Goal: Feedback & Contribution: Leave review/rating

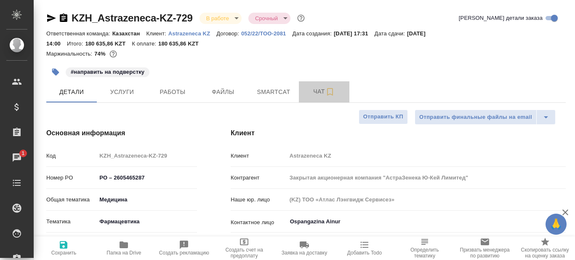
select select "RU"
click at [320, 92] on span "Чат" at bounding box center [324, 91] width 40 height 11
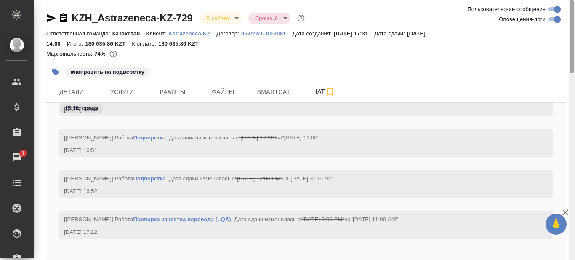
scroll to position [43, 0]
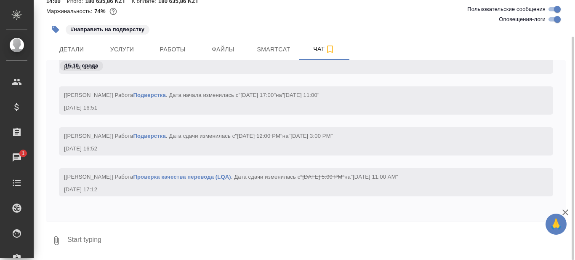
click at [157, 236] on textarea at bounding box center [316, 240] width 499 height 29
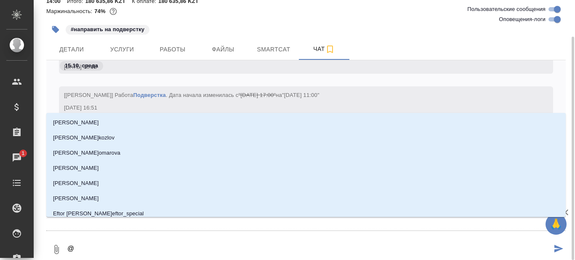
type textarea "@M"
type input "M"
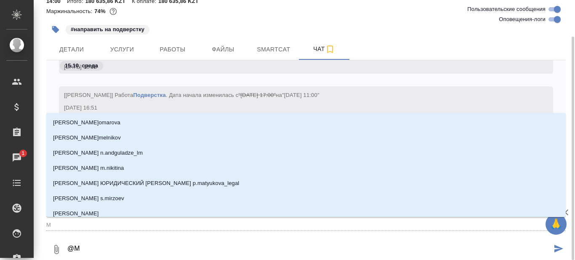
type textarea "@Ma"
type input "Ma"
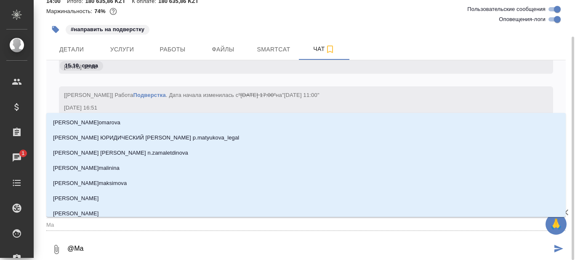
type textarea "@Mat"
type input "Mat"
type textarea "@Matv"
type input "Matv"
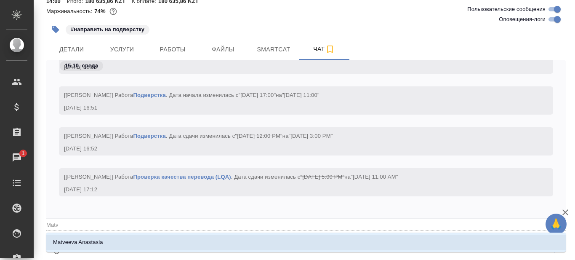
click at [155, 239] on li "Matveeva Anastasia" at bounding box center [306, 242] width 520 height 15
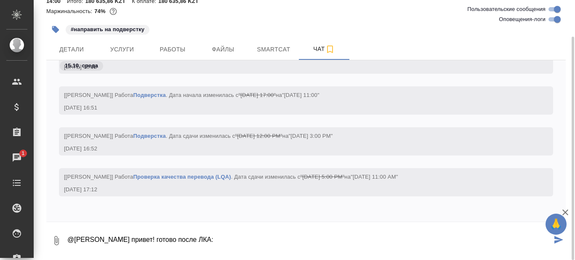
paste textarea "https://drive.awatera.com/s/dR6bHk668iDWdFP"
type textarea "@Matveeva Anastasia привет! готово после ЛКА: https://drive.awatera.com/s/dR6bH…"
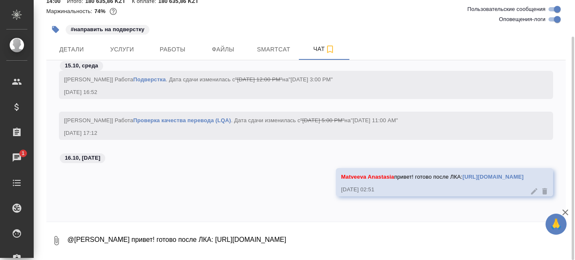
scroll to position [0, 0]
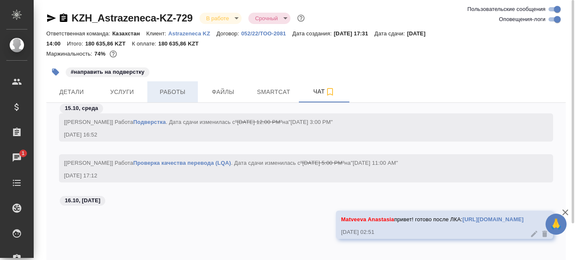
click at [180, 93] on span "Работы" at bounding box center [172, 92] width 40 height 11
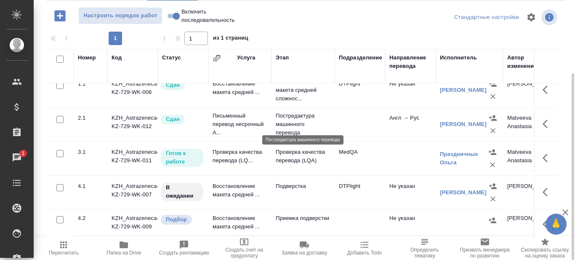
scroll to position [18, 0]
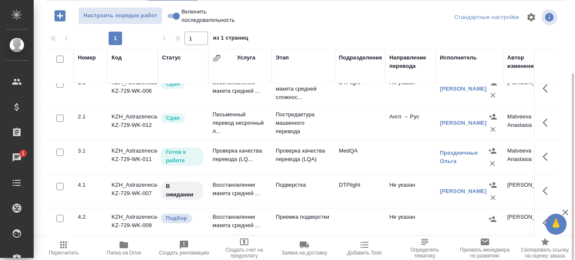
click at [246, 148] on td "Проверка качества перевода (LQ..." at bounding box center [239, 156] width 63 height 29
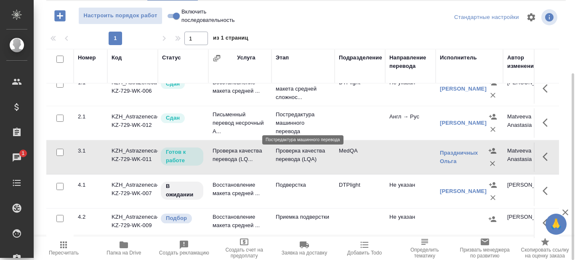
click at [327, 116] on p "Постредактура машинного перевода" at bounding box center [303, 122] width 55 height 25
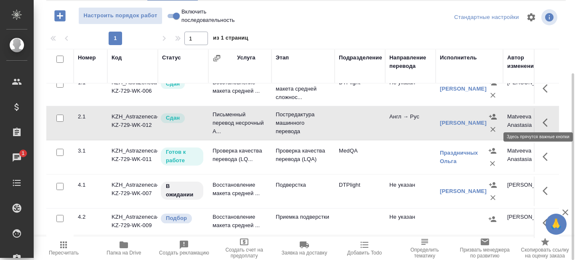
click at [543, 117] on icon "button" at bounding box center [548, 122] width 10 height 10
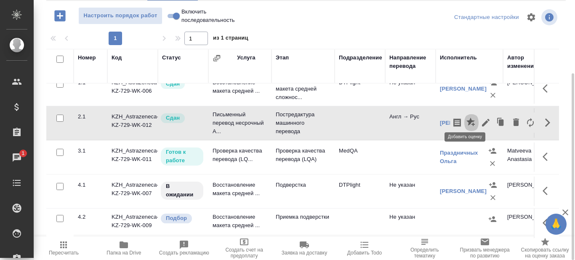
click at [466, 117] on icon "button" at bounding box center [471, 122] width 10 height 10
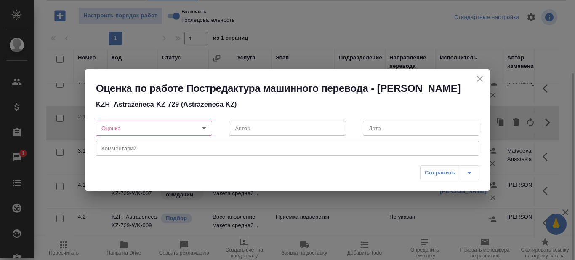
click at [205, 136] on body "🙏 .cls-1 fill:#fff; AWATERA Prazdnichnykh Olga Клиенты Спецификации Заказы 1 Ча…" at bounding box center [287, 130] width 575 height 260
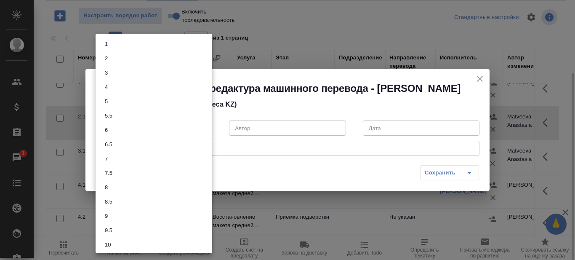
click at [120, 159] on li "7" at bounding box center [154, 159] width 117 height 14
type input "7"
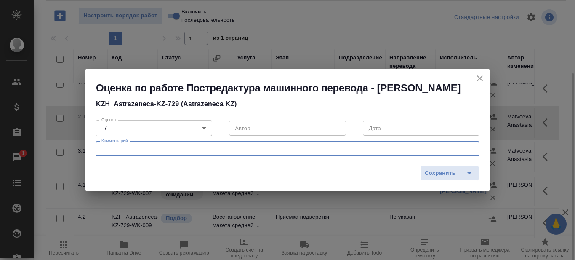
click at [131, 152] on textarea at bounding box center [287, 149] width 372 height 6
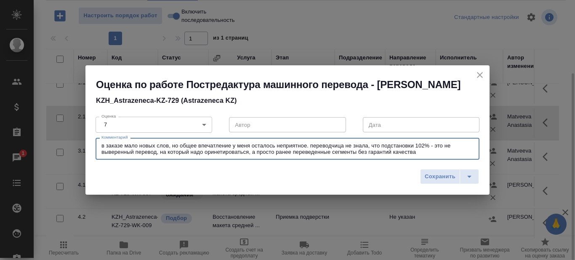
click at [219, 155] on textarea "в заказе мало новых слов, но общее впечатление у меня осталось неприятное. пере…" at bounding box center [287, 148] width 372 height 13
click at [425, 155] on textarea "в заказе мало новых слов, но общее впечатление у меня осталось неприятное. пере…" at bounding box center [287, 148] width 372 height 13
drag, startPoint x: 307, startPoint y: 150, endPoint x: 316, endPoint y: 159, distance: 12.8
click at [307, 151] on textarea "в заказе мало новых слов, но общее впечатление у меня осталось неприятное. пере…" at bounding box center [287, 148] width 372 height 13
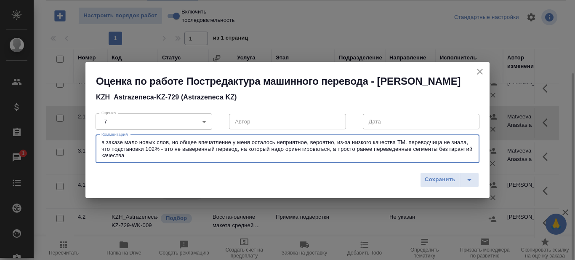
click at [284, 158] on textarea "в заказе мало новых слов, но общее впечатление у меня осталось неприятное, веро…" at bounding box center [287, 148] width 372 height 19
type textarea "в заказе мало новых слов, но общее впечатление у меня осталось неприятное, веро…"
click at [203, 128] on body "🙏 .cls-1 fill:#fff; AWATERA Prazdnichnykh Olga Клиенты Спецификации Заказы 1 Ча…" at bounding box center [287, 130] width 575 height 260
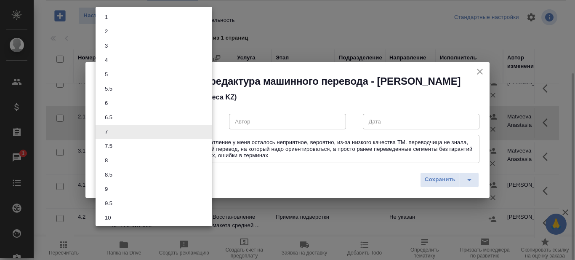
click at [136, 118] on li "6.5" at bounding box center [154, 117] width 117 height 14
type input "6.5"
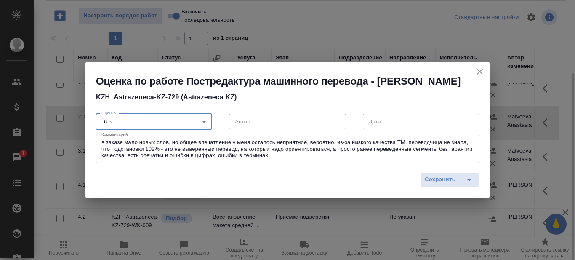
click at [267, 158] on textarea "в заказе мало новых слов, но общее впечатление у меня осталось неприятное, веро…" at bounding box center [287, 148] width 372 height 19
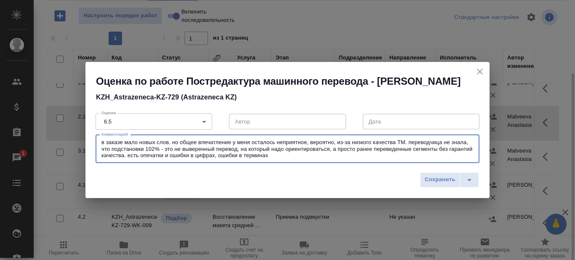
click at [280, 163] on div "в заказе мало новых слов, но общее впечатление у меня осталось неприятное, веро…" at bounding box center [288, 149] width 384 height 28
click at [169, 149] on textarea "в заказе мало новых слов, но общее впечатление у меня осталось неприятное, веро…" at bounding box center [287, 148] width 372 height 19
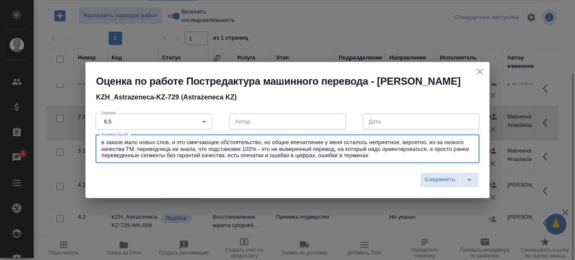
click at [382, 158] on textarea "в заказе мало новых слов, и это смягчающее обстоятельство, но общее впечатление…" at bounding box center [287, 148] width 372 height 19
type textarea "в заказе мало новых слов, и это смягчающее обстоятельство, но общее впечатление…"
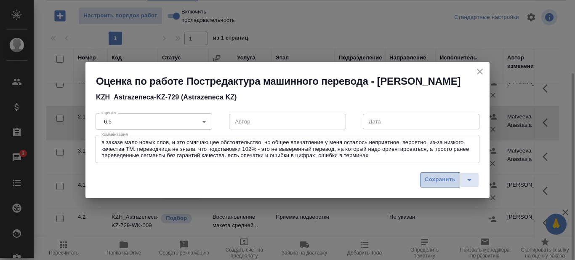
click at [436, 184] on span "Сохранить" at bounding box center [440, 180] width 31 height 10
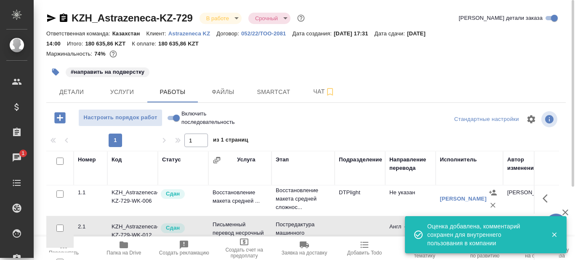
scroll to position [0, 0]
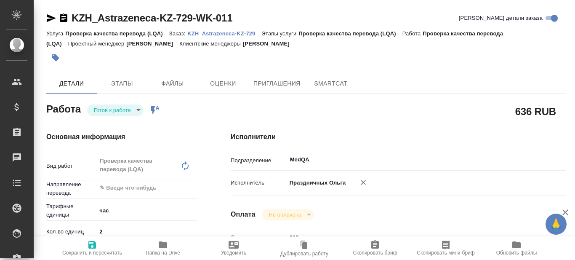
type textarea "x"
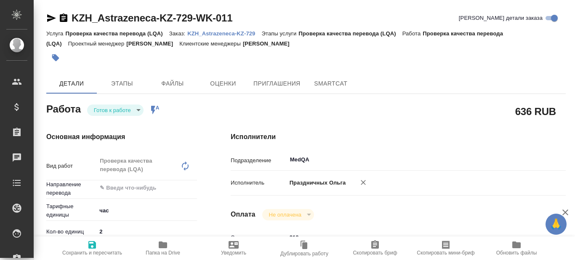
scroll to position [42, 0]
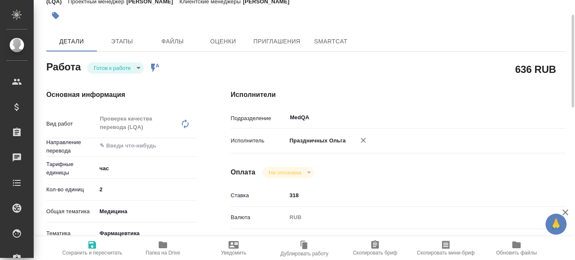
type textarea "x"
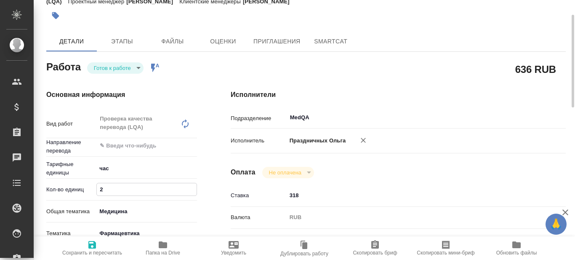
drag, startPoint x: 112, startPoint y: 192, endPoint x: 93, endPoint y: 192, distance: 19.0
click at [93, 192] on div "Кол-во единиц 2" at bounding box center [121, 189] width 151 height 15
type textarea "x"
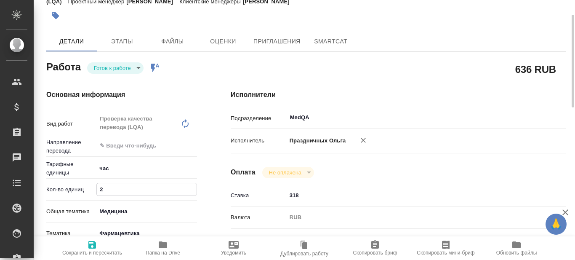
type textarea "x"
type input "4"
type textarea "x"
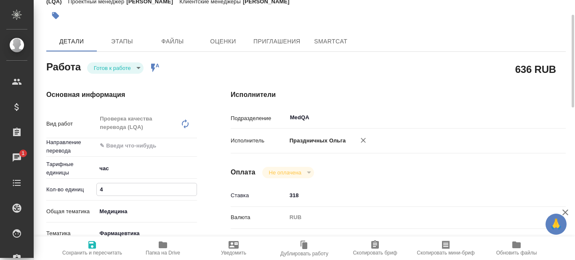
type textarea "x"
type input "4"
click at [212, 161] on div "Основная информация Вид работ Проверка качества перевода (LQA) x ​ Направление …" at bounding box center [121, 257] width 184 height 368
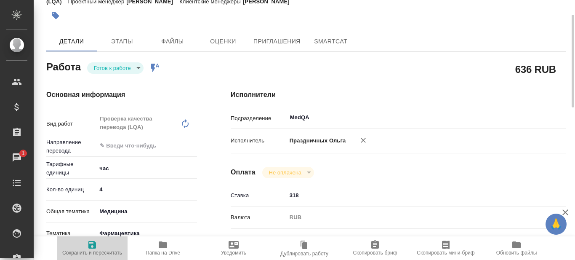
click at [93, 250] on span "Сохранить и пересчитать" at bounding box center [92, 253] width 60 height 6
type textarea "x"
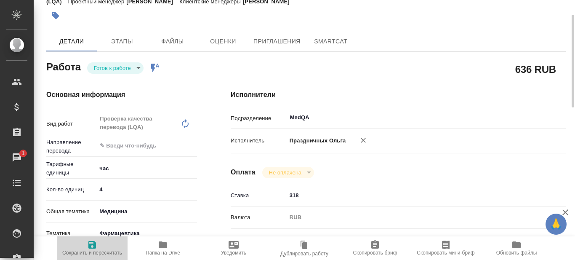
type textarea "x"
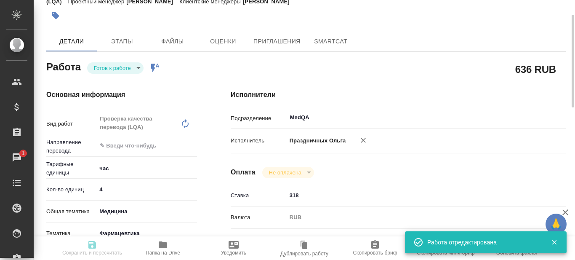
type textarea "x"
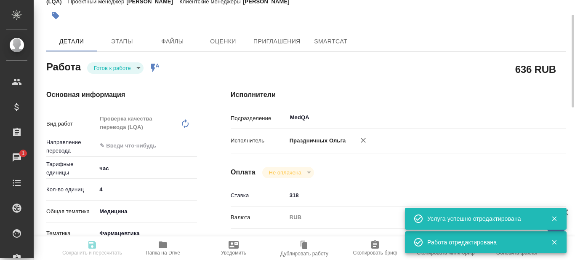
type input "readyForWork"
type textarea "Проверка качества перевода (LQA)"
type textarea "x"
type input "5a8b1489cc6b4906c91bfd93"
type input "4"
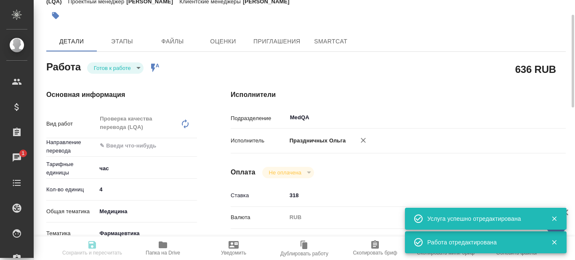
type input "med"
type input "6149832f2b7be24903fd7a82"
type input "15.10.2025 12:00"
type input "16.10.2025 11:00"
type input "17.10.2025 14:00"
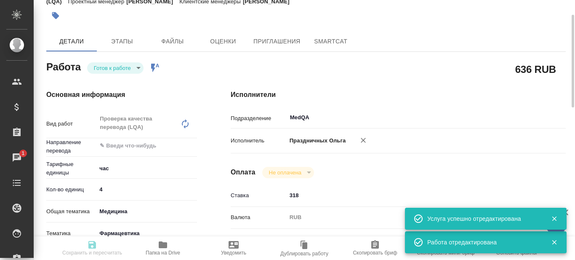
type input "MedQA"
type input "notPayed"
type input "318"
type input "RUB"
type input "Праздничных Ольга"
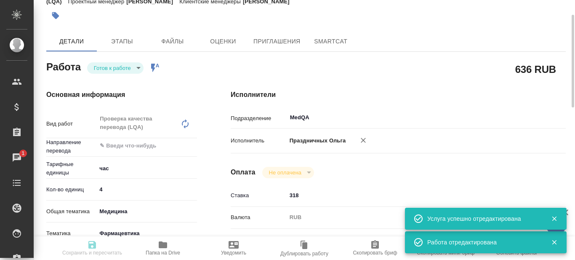
type textarea "Документы для дальнейшей подачи в регуляторные органы"
type textarea "x"
type textarea "/Clients/Astrazeneca KZ/Orders/KZH_Astrazeneca-KZ-729/LQA/KZH_Astrazeneca-KZ-72…"
type textarea "x"
type input "KZH_Astrazeneca-KZ-729"
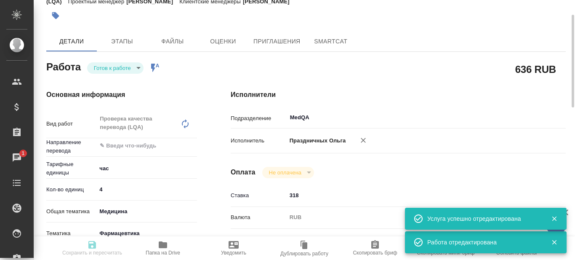
type input "PO – 2605465287"
type input "Проверка качества перевода (LQA)"
type input "Асланукова Сати"
type input "Арсеньева Вера"
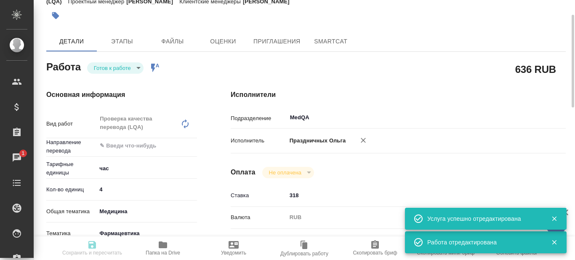
type input "/Clients/Astrazeneca KZ/Orders/KZH_Astrazeneca-KZ-729"
type textarea "x"
type textarea "на русский язык. Переведите пожалуйста для дальнейшей подачи в регуляторные орг…"
type textarea "x"
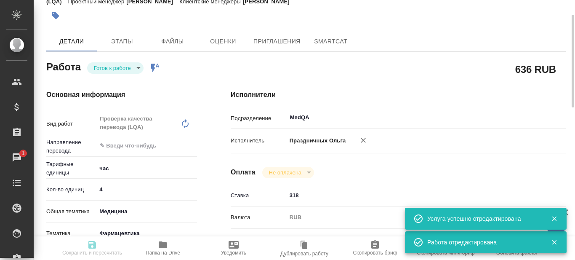
type textarea "x"
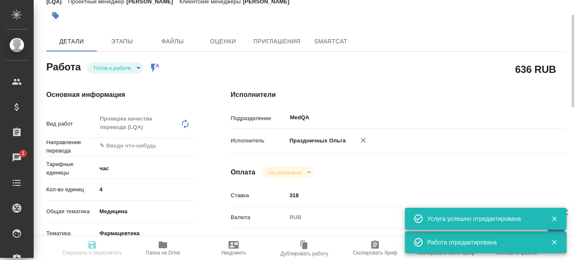
type textarea "x"
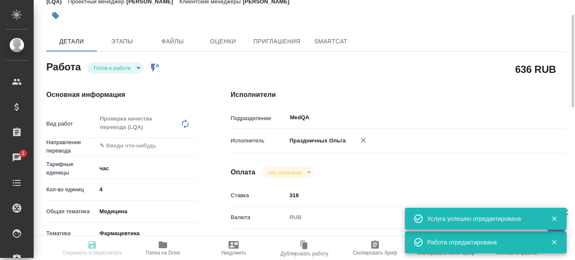
type textarea "x"
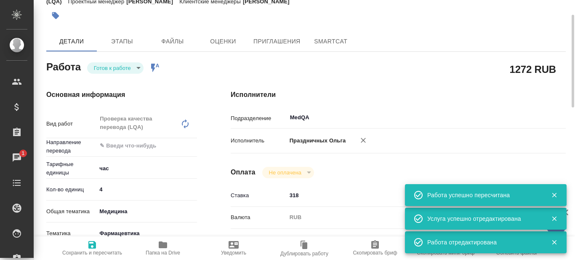
type input "readyForWork"
type textarea "Проверка качества перевода (LQA)"
type textarea "x"
type input "5a8b1489cc6b4906c91bfd93"
type input "4"
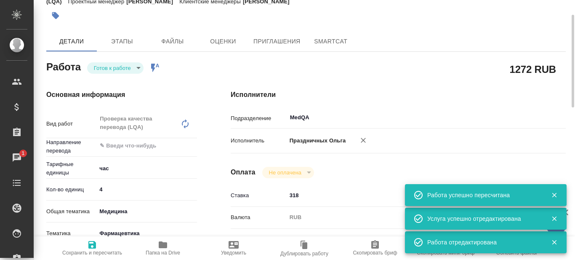
type input "med"
type input "6149832f2b7be24903fd7a82"
type input "15.10.2025 12:00"
type input "16.10.2025 11:00"
type input "17.10.2025 14:00"
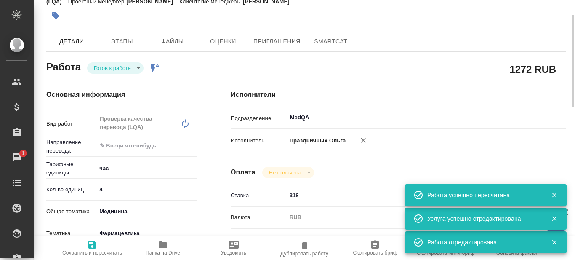
type input "MedQA"
type input "notPayed"
type input "318"
type input "RUB"
type input "Праздничных Ольга"
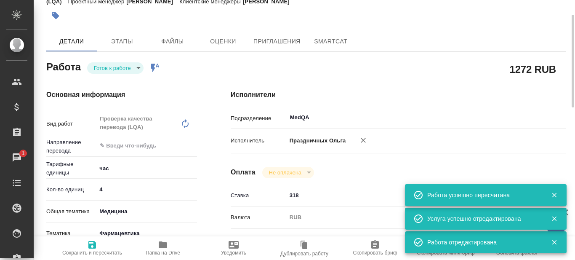
type textarea "Документы для дальнейшей подачи в регуляторные органы"
type textarea "x"
type textarea "/Clients/Astrazeneca KZ/Orders/KZH_Astrazeneca-KZ-729/LQA/KZH_Astrazeneca-KZ-72…"
type textarea "x"
type input "KZH_Astrazeneca-KZ-729"
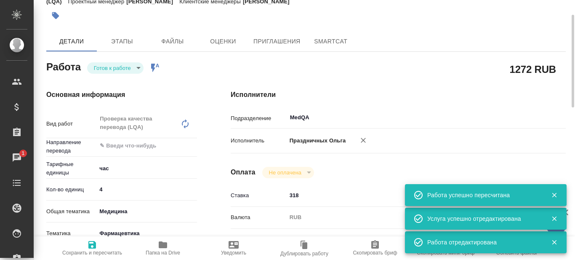
type input "PO – 2605465287"
type input "Проверка качества перевода (LQA)"
type input "Асланукова Сати"
type input "Арсеньева Вера"
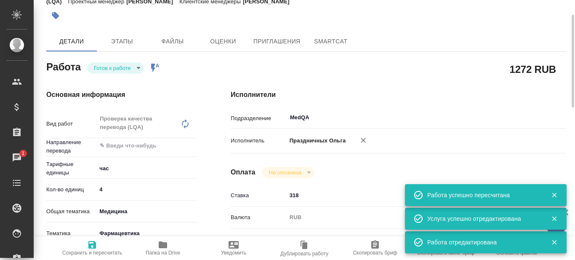
type input "/Clients/Astrazeneca KZ/Orders/KZH_Astrazeneca-KZ-729"
type textarea "x"
type textarea "на русский язык. Переведите пожалуйста для дальнейшей подачи в регуляторные орг…"
type textarea "x"
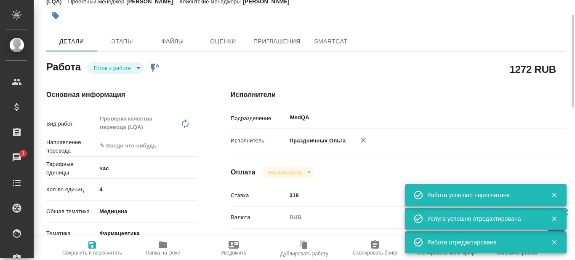
type textarea "x"
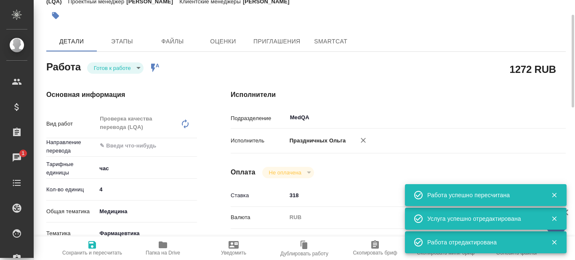
type textarea "x"
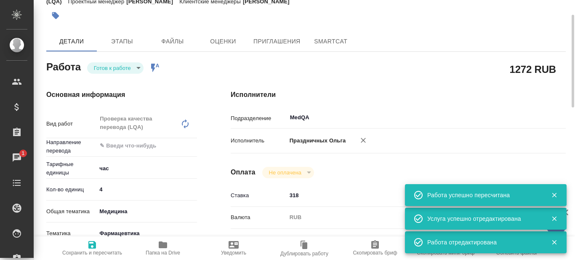
type textarea "x"
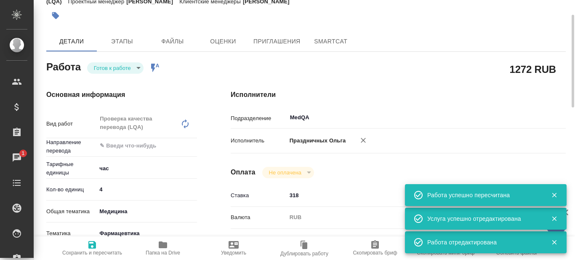
type textarea "x"
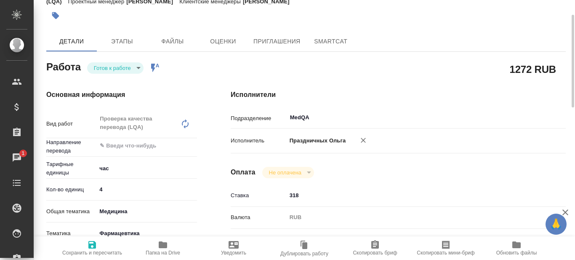
click at [137, 70] on body "🙏 .cls-1 fill:#fff; AWATERA Prazdnichnykh Olga Клиенты Спецификации Заказы 1 Ча…" at bounding box center [287, 130] width 575 height 260
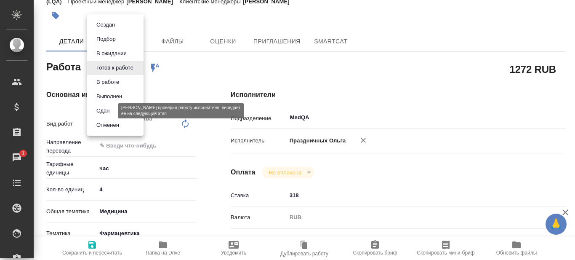
click at [108, 112] on button "Сдан" at bounding box center [103, 110] width 18 height 9
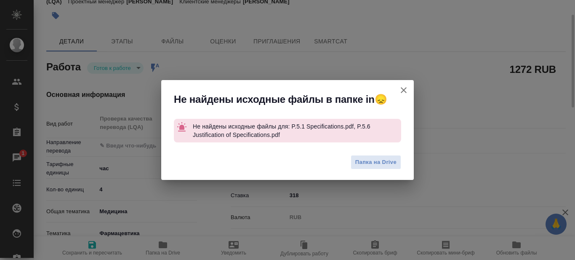
type textarea "x"
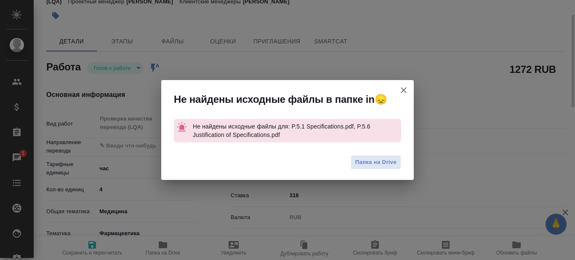
type textarea "x"
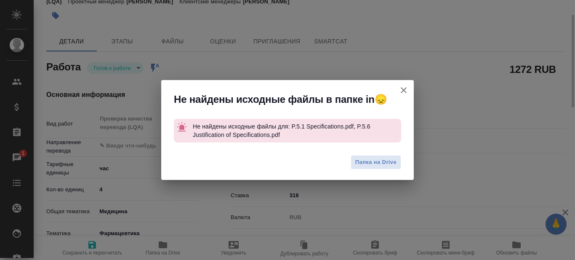
type textarea "x"
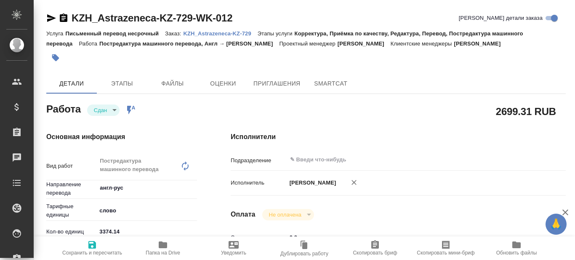
type textarea "x"
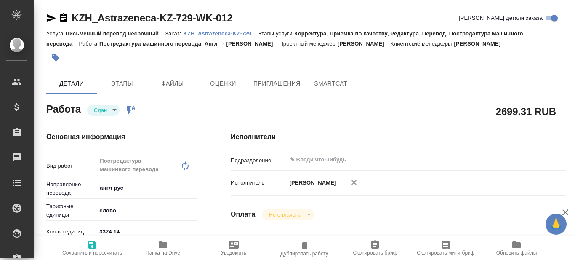
type textarea "x"
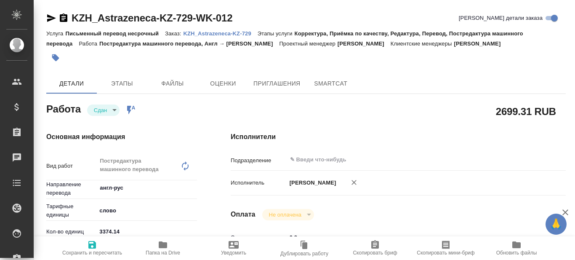
scroll to position [42, 0]
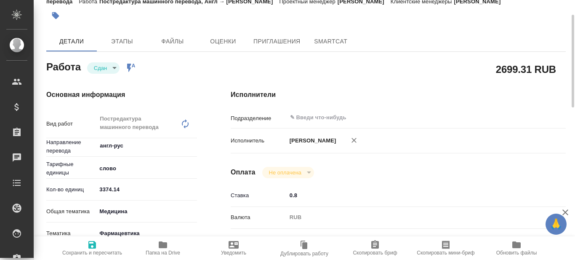
type textarea "x"
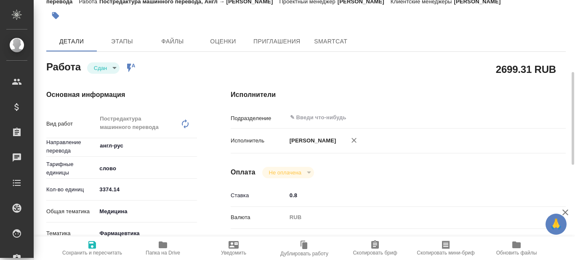
scroll to position [84, 0]
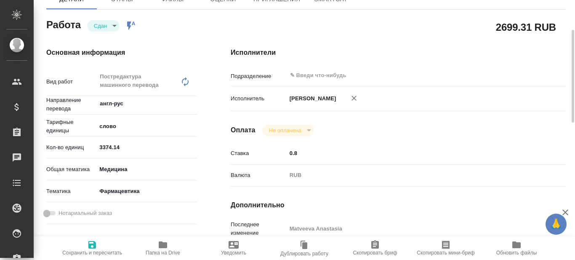
type textarea "x"
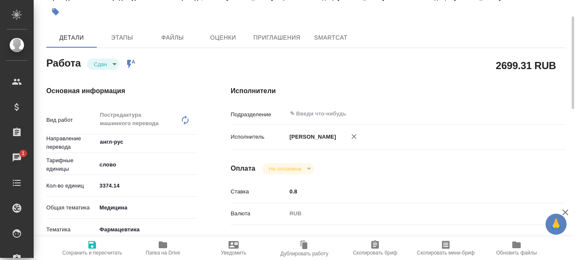
scroll to position [0, 0]
